Goal: Browse casually

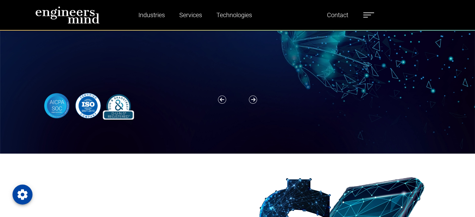
scroll to position [114, 0]
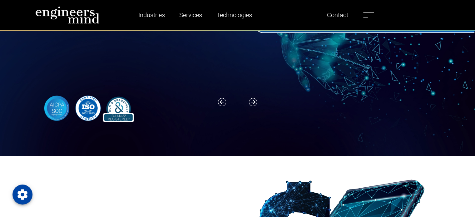
click at [57, 105] on img at bounding box center [88, 108] width 98 height 28
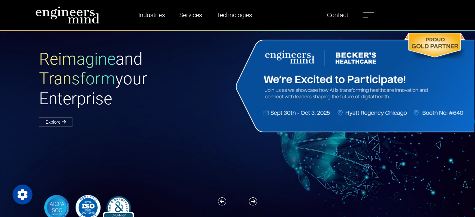
scroll to position [0, 0]
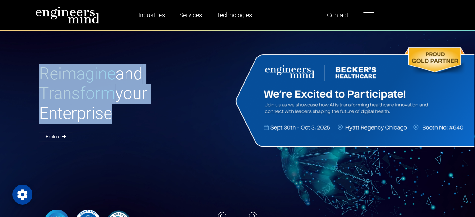
drag, startPoint x: 40, startPoint y: 76, endPoint x: 122, endPoint y: 117, distance: 92.2
click at [122, 117] on h1 "Reimagine and Transform your Enterprise" at bounding box center [138, 94] width 199 height 60
click at [165, 93] on h1 "Reimagine and Transform your Enterprise" at bounding box center [138, 94] width 199 height 60
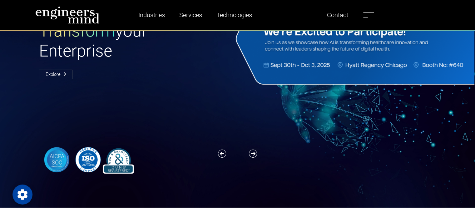
scroll to position [60, 0]
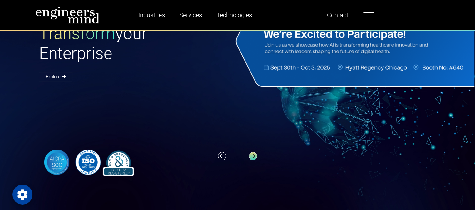
click at [254, 158] on icon "button" at bounding box center [253, 156] width 8 height 8
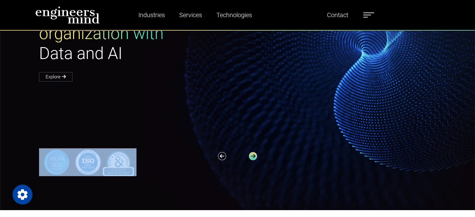
drag, startPoint x: 311, startPoint y: 69, endPoint x: 254, endPoint y: 156, distance: 104.2
click at [254, 156] on div "Reimagine and Transform your Enterprise Explore Empower your organization with …" at bounding box center [237, 90] width 475 height 240
click at [254, 156] on icon "button" at bounding box center [253, 156] width 8 height 8
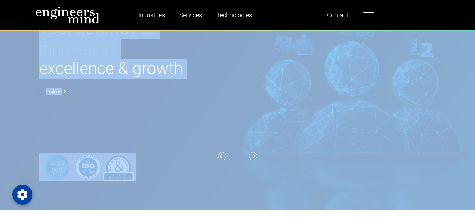
scroll to position [0, 0]
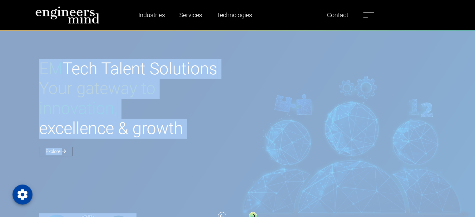
click at [255, 213] on icon "button" at bounding box center [253, 216] width 8 height 8
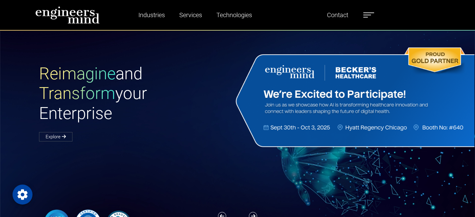
click at [366, 14] on label at bounding box center [368, 15] width 11 height 8
